Goal: Task Accomplishment & Management: Complete application form

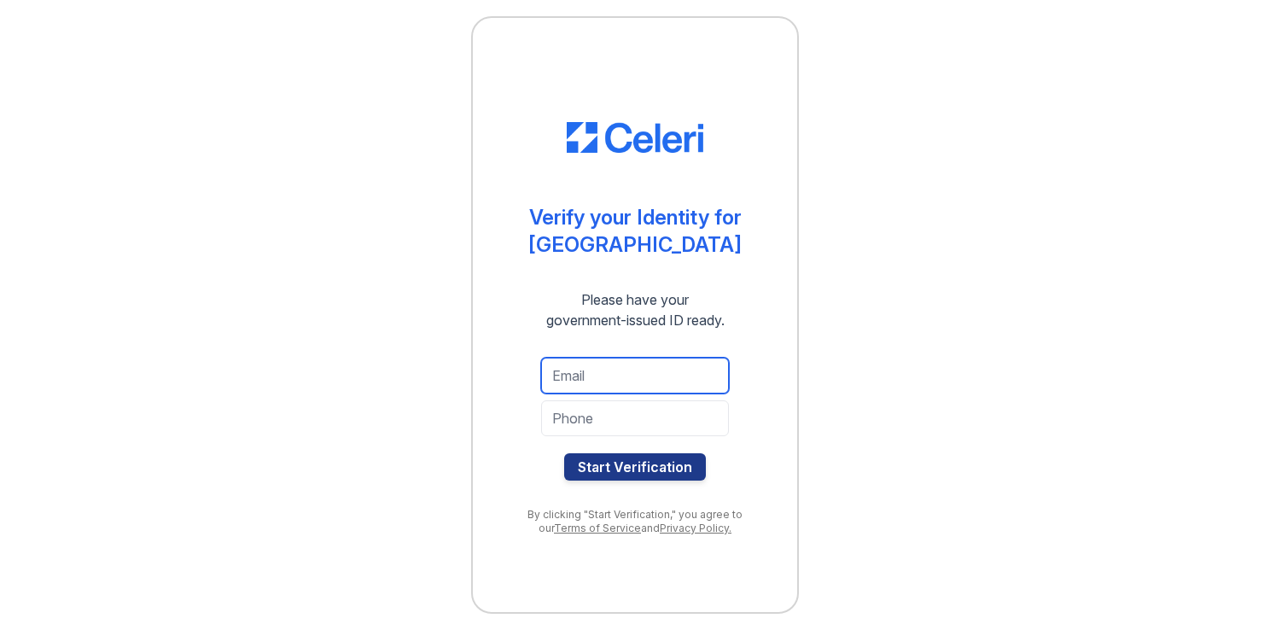
click at [597, 385] on input "email" at bounding box center [635, 376] width 188 height 36
type input "SDehearte@fisa-opa.nyc.gov"
type input "9296150741"
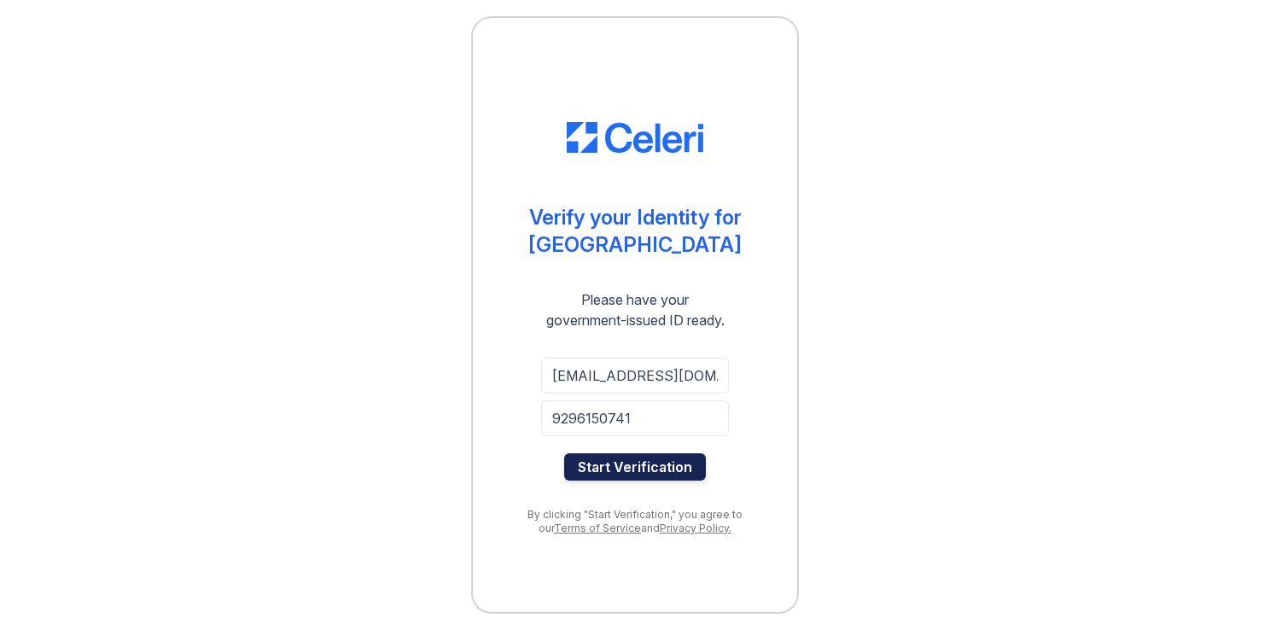
click at [614, 466] on button "Start Verification" at bounding box center [635, 466] width 142 height 27
